Goal: Information Seeking & Learning: Understand process/instructions

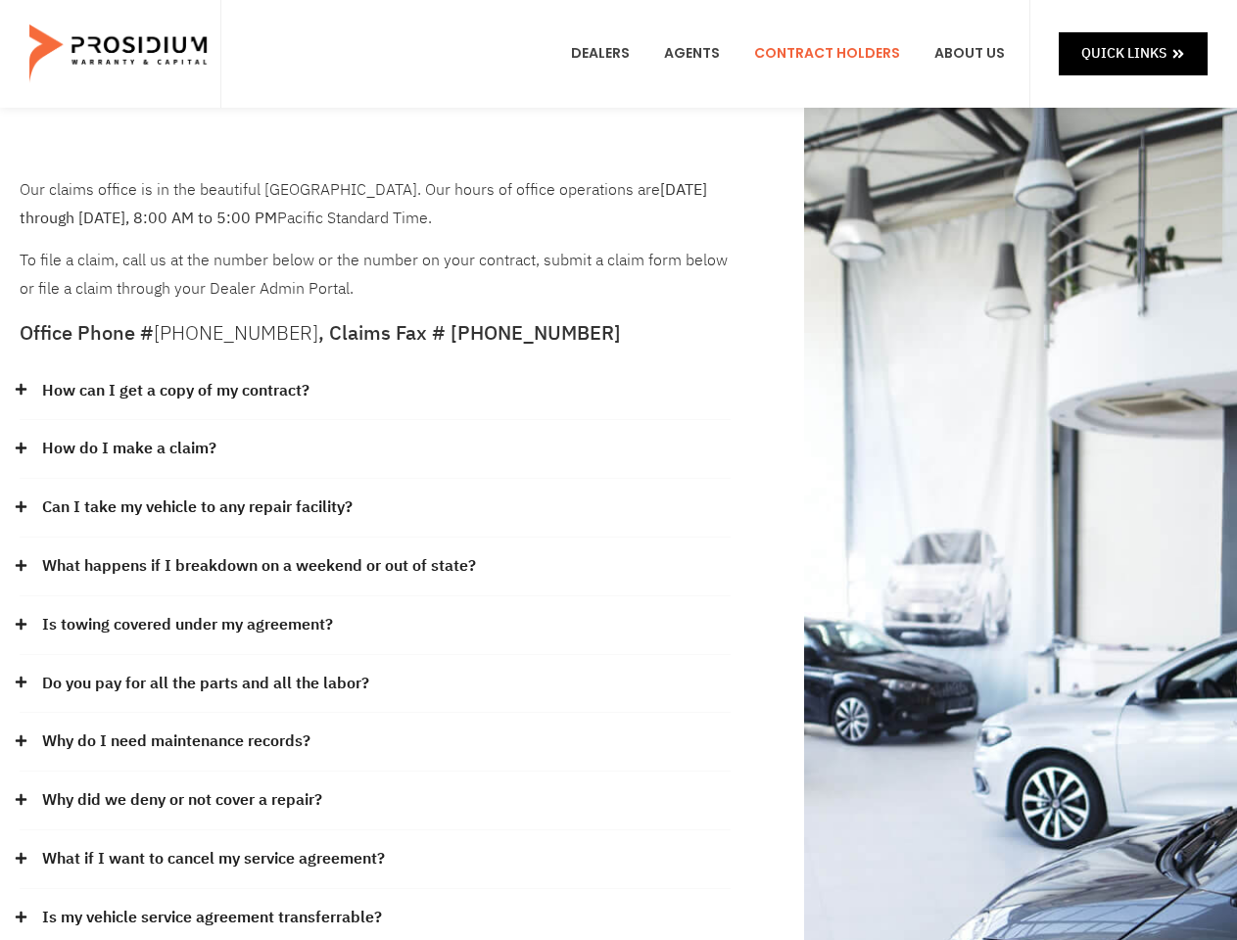
click at [618, 470] on div "How do I make a claim?" at bounding box center [375, 449] width 711 height 59
click at [375, 392] on div "How can I get a copy of my contract?" at bounding box center [375, 391] width 711 height 59
click at [174, 391] on link "How can I get a copy of my contract?" at bounding box center [175, 391] width 267 height 28
click at [375, 450] on div "How do I make a claim?" at bounding box center [375, 449] width 711 height 59
click at [128, 449] on link "How do I make a claim?" at bounding box center [129, 449] width 174 height 28
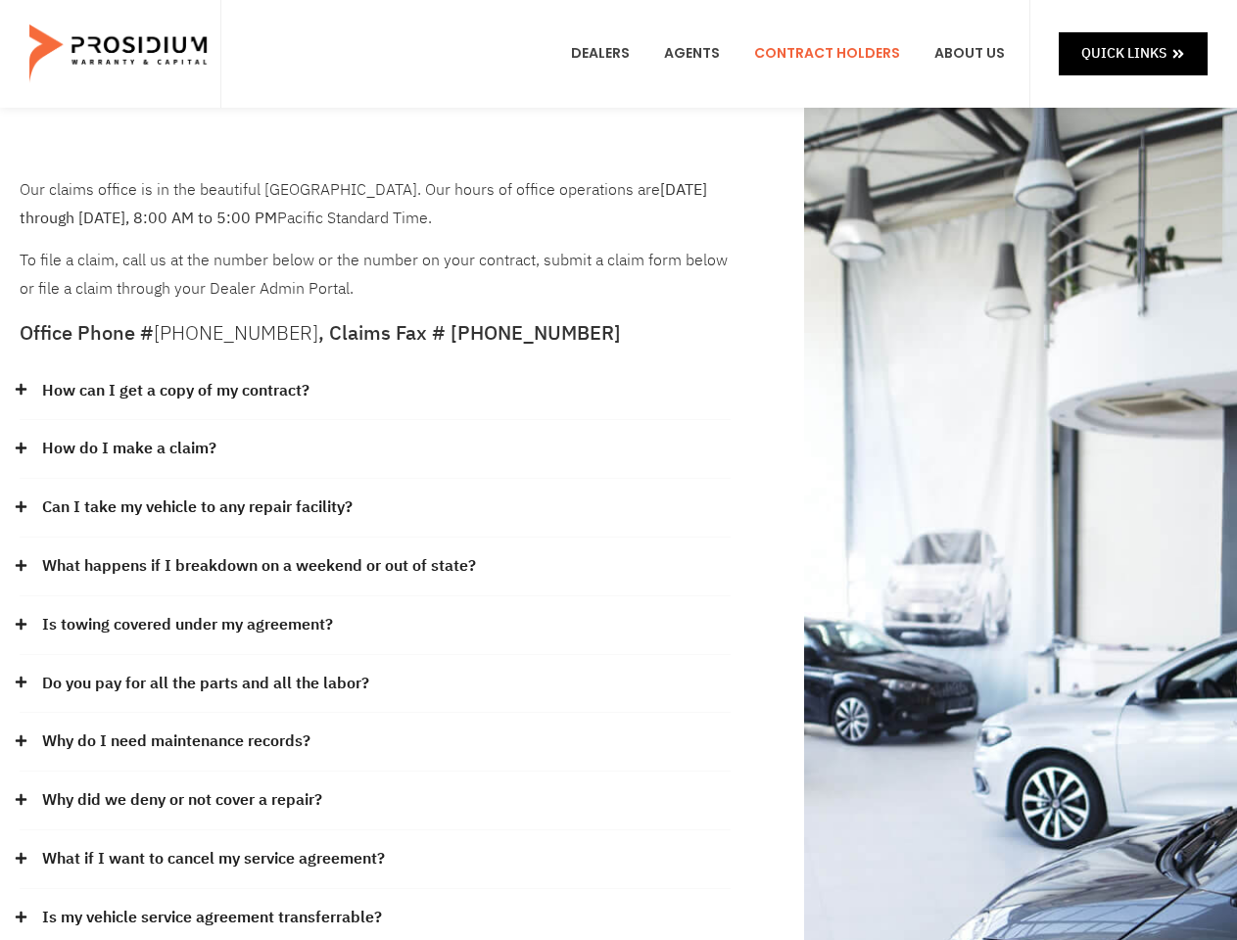
click at [375, 508] on div "Can I take my vehicle to any repair facility?" at bounding box center [375, 508] width 711 height 59
click at [198, 507] on link "Can I take my vehicle to any repair facility?" at bounding box center [197, 508] width 311 height 28
click at [375, 567] on link "What happens if I breakdown on a weekend or out of state?" at bounding box center [259, 566] width 434 height 28
click at [257, 566] on link "What happens if I breakdown on a weekend or out of state?" at bounding box center [259, 566] width 434 height 28
click at [375, 626] on div "Is towing covered under my agreement?" at bounding box center [375, 626] width 711 height 59
